Goal: Information Seeking & Learning: Learn about a topic

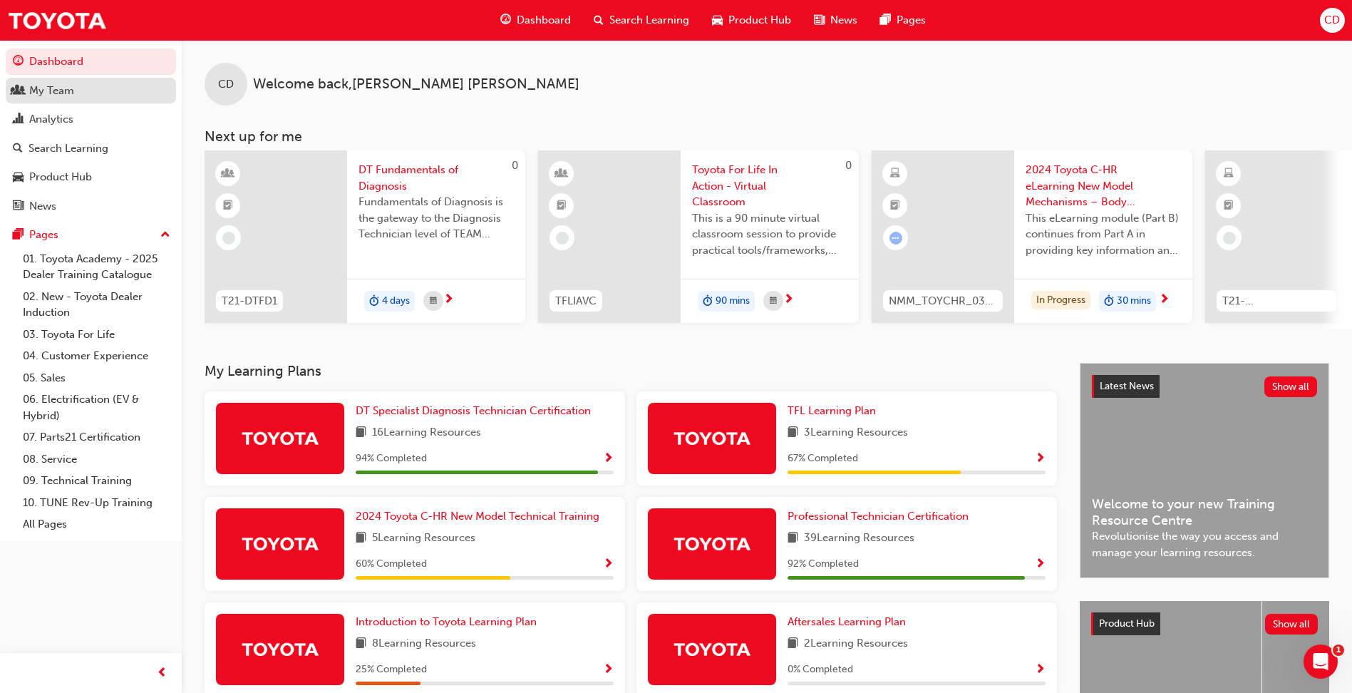
click at [59, 96] on div "My Team" at bounding box center [51, 91] width 45 height 16
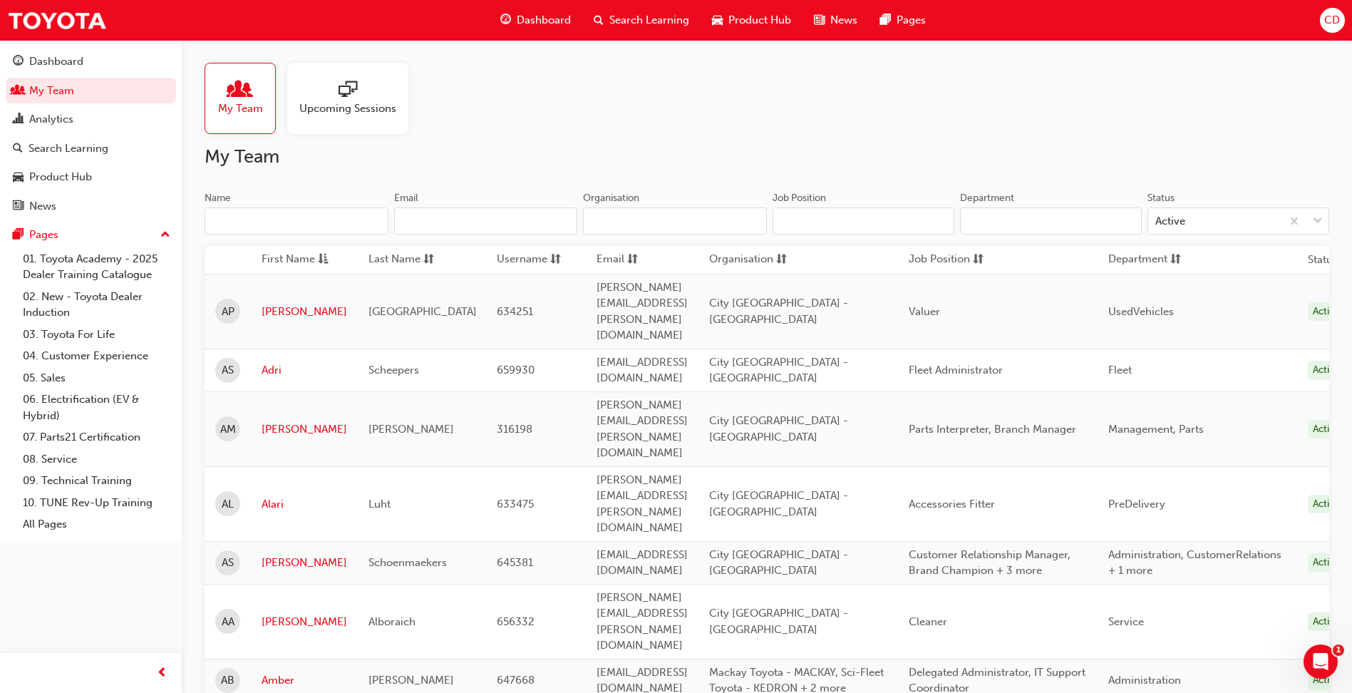
click at [1068, 222] on input "Department" at bounding box center [1051, 220] width 182 height 27
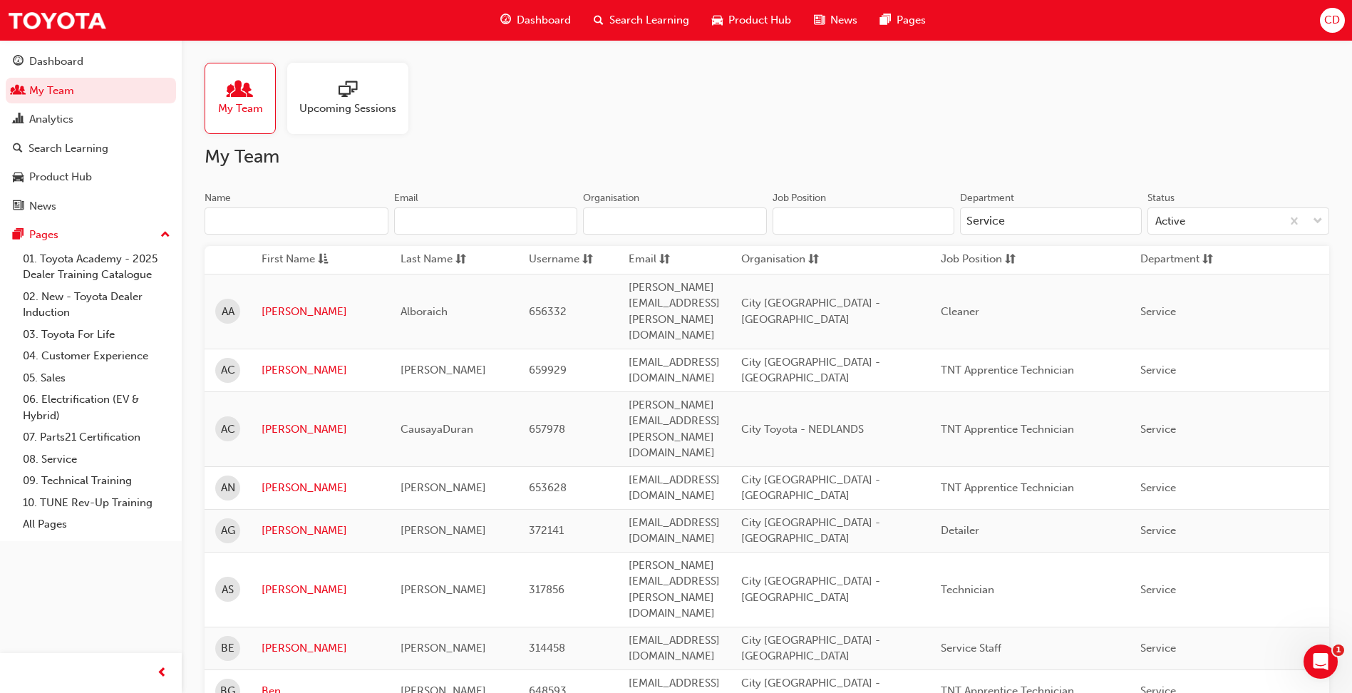
type input "Service"
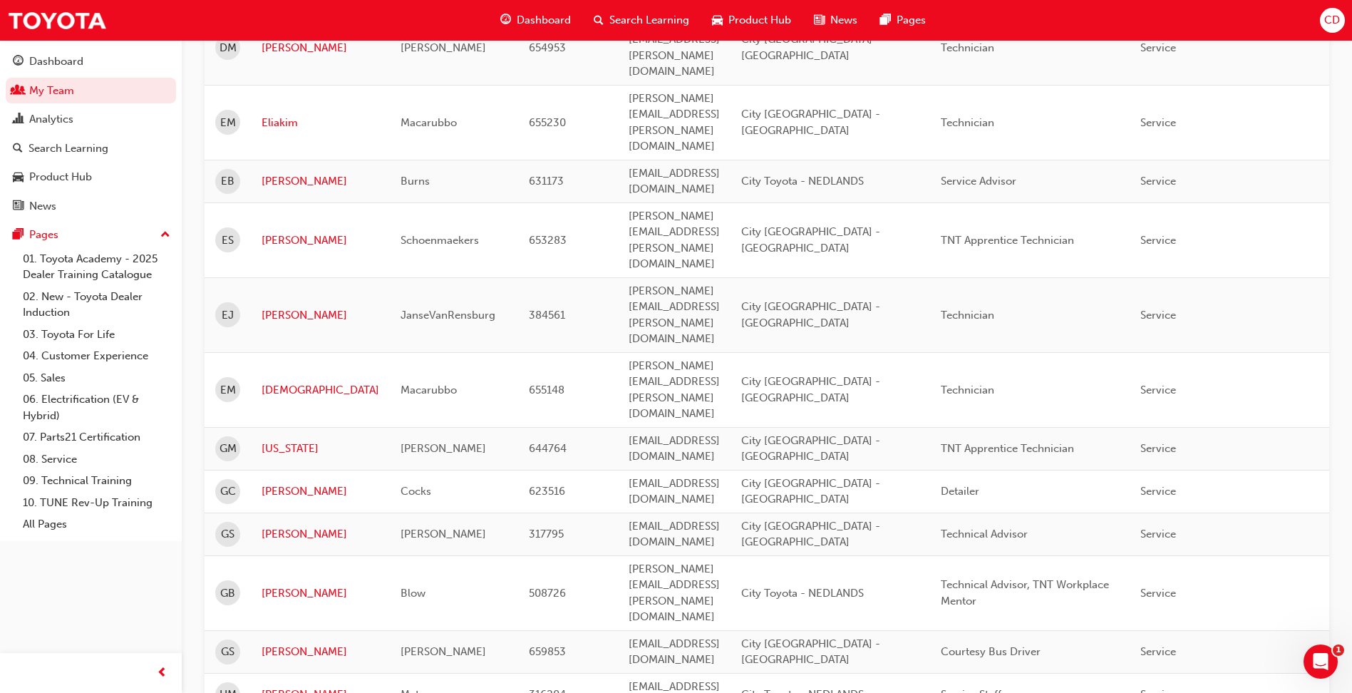
scroll to position [1426, 0]
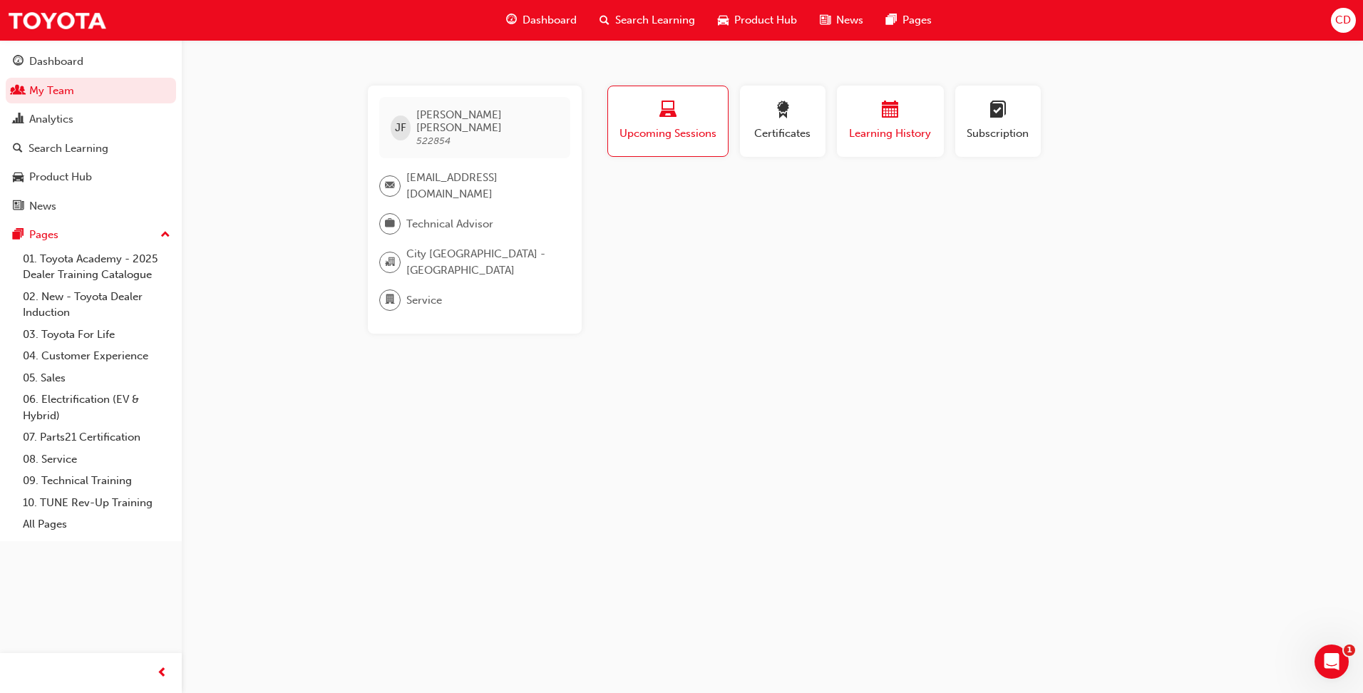
click at [890, 120] on span "calendar-icon" at bounding box center [890, 110] width 17 height 19
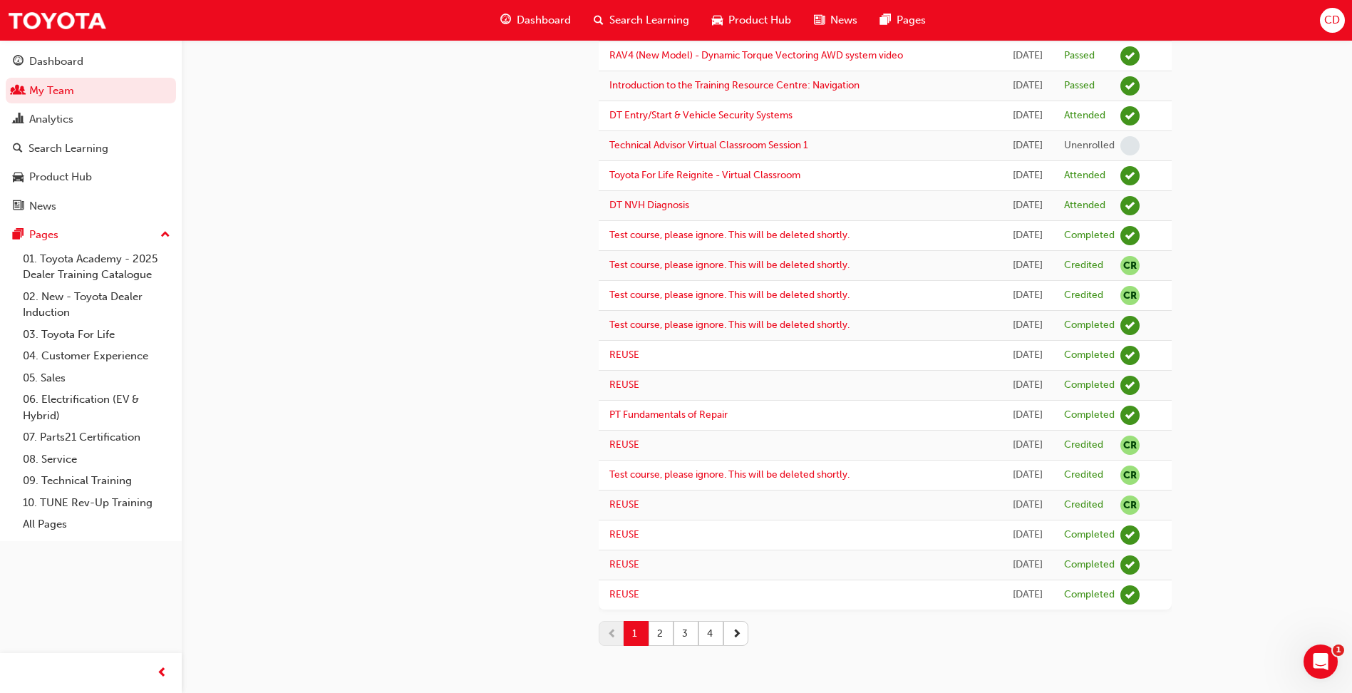
scroll to position [1657, 0]
click at [664, 637] on button "2" at bounding box center [661, 633] width 25 height 25
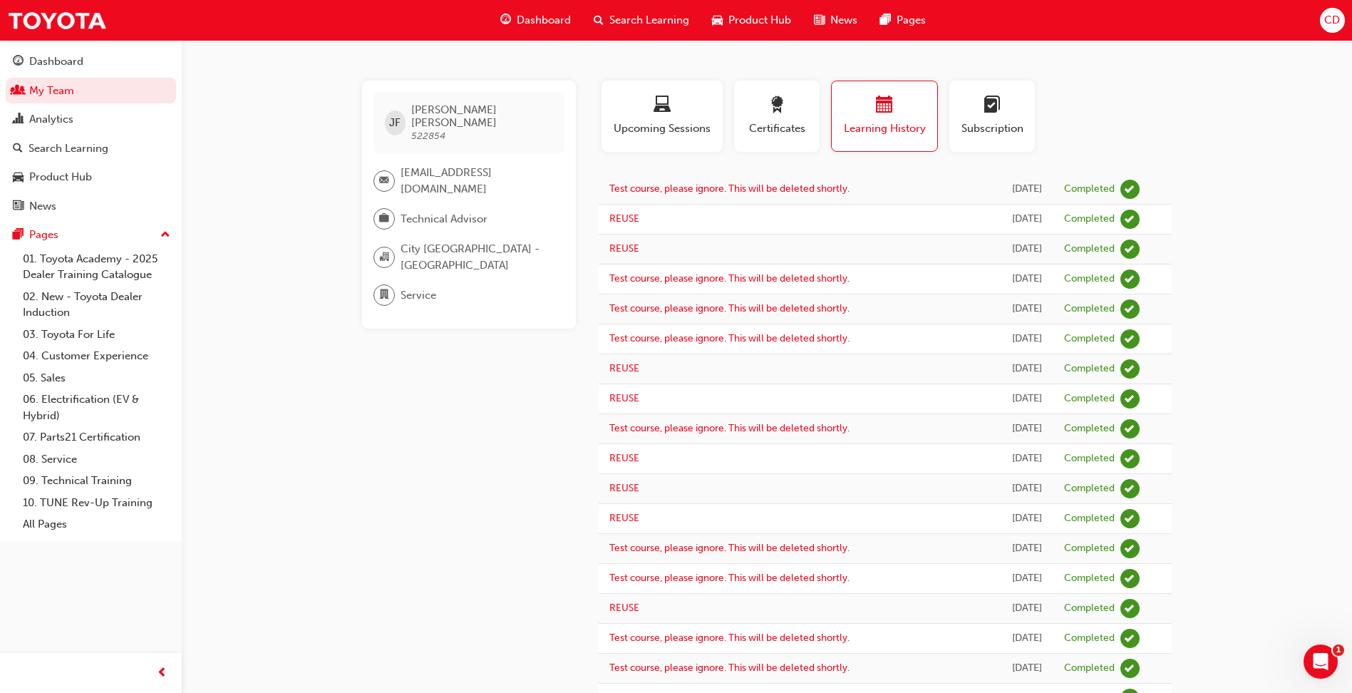
scroll to position [0, 0]
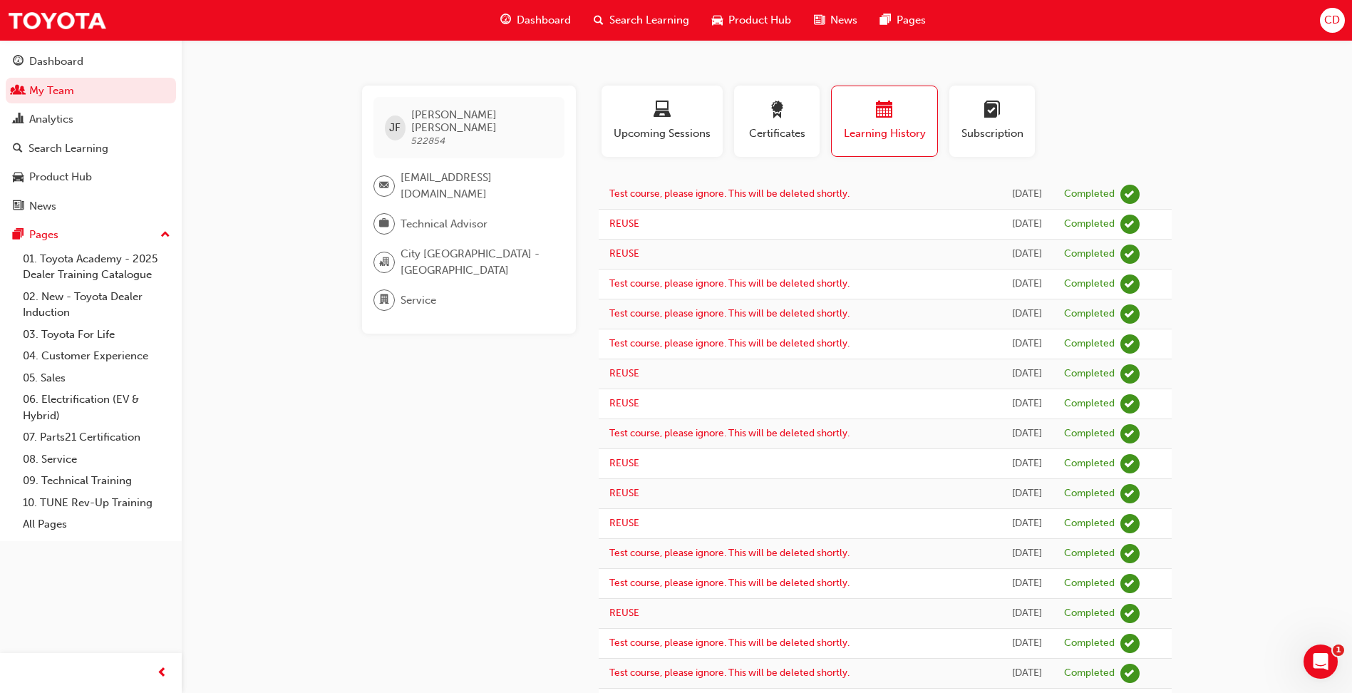
click at [528, 16] on span "Dashboard" at bounding box center [544, 20] width 54 height 16
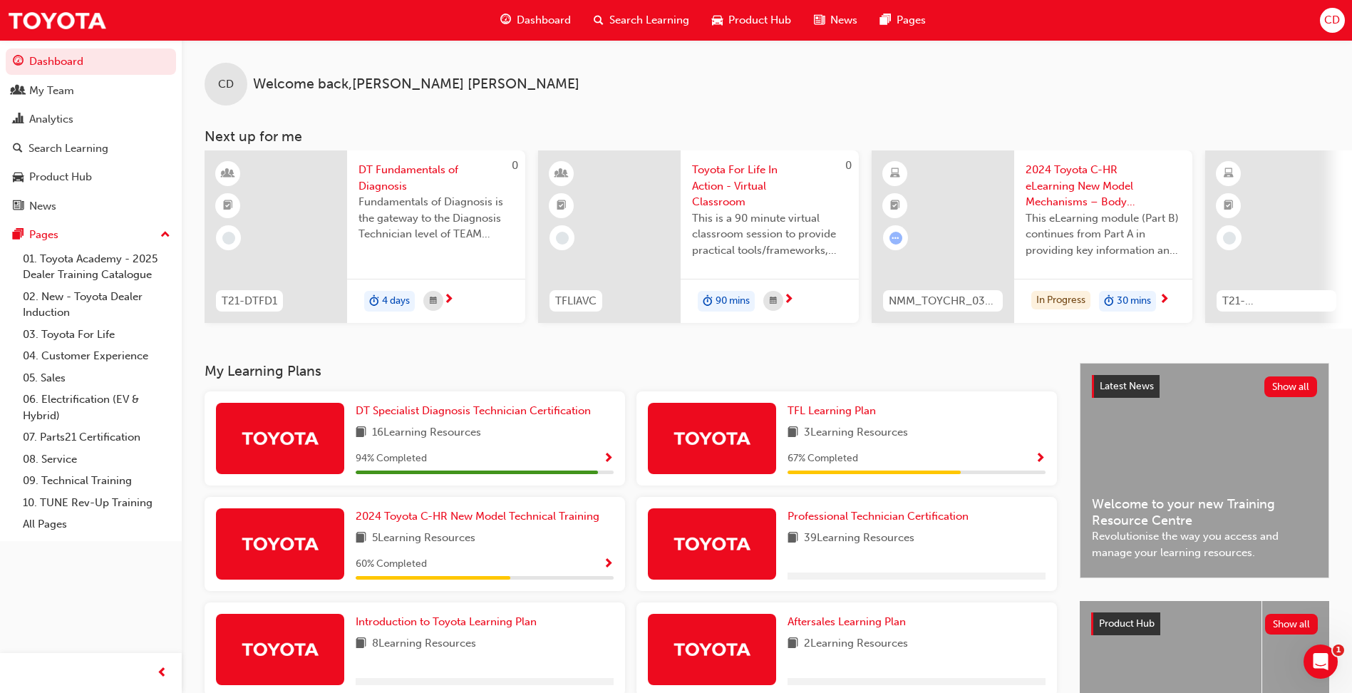
click at [667, 15] on span "Search Learning" at bounding box center [650, 20] width 80 height 16
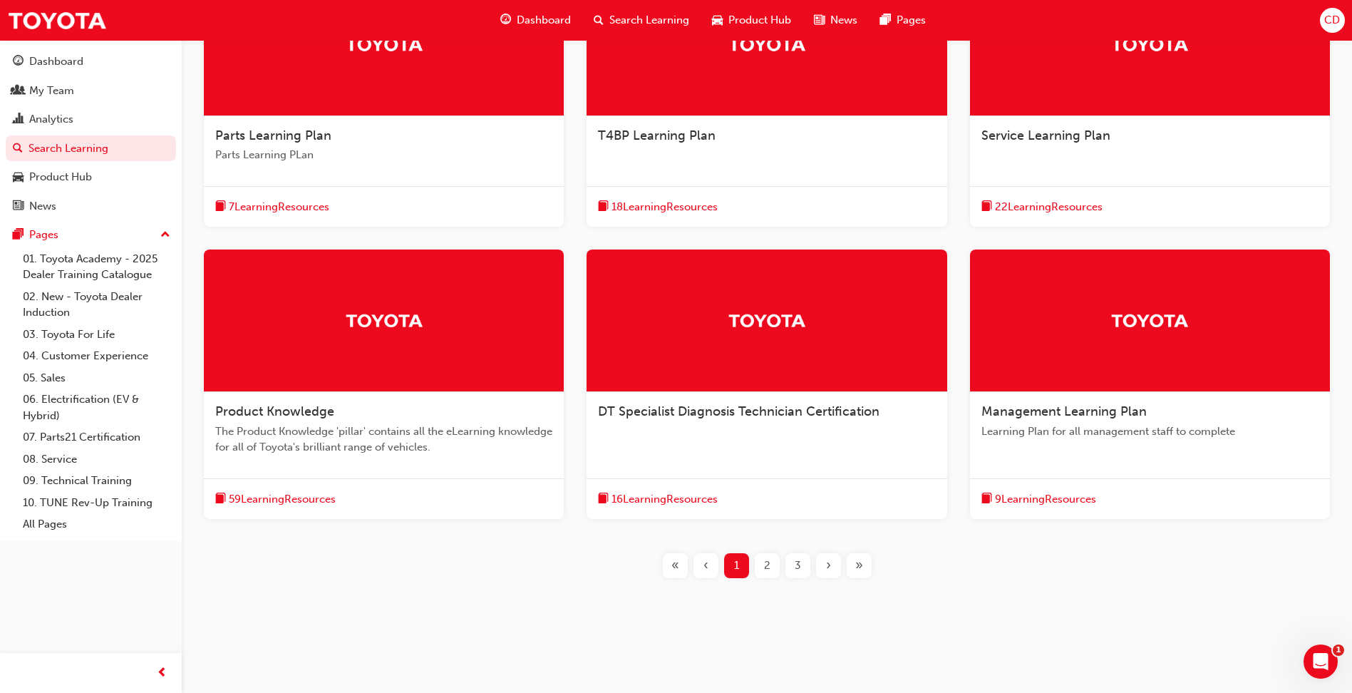
scroll to position [357, 0]
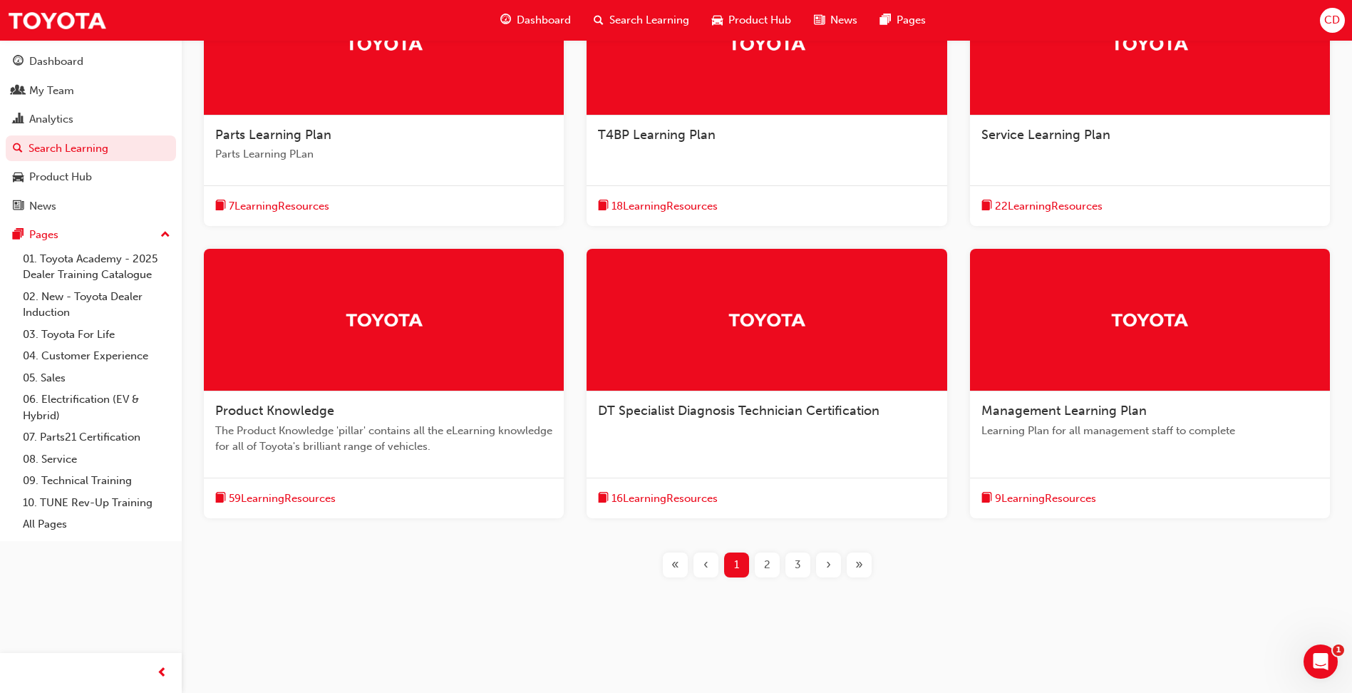
click at [767, 336] on div at bounding box center [767, 320] width 360 height 143
